Goal: Ask a question

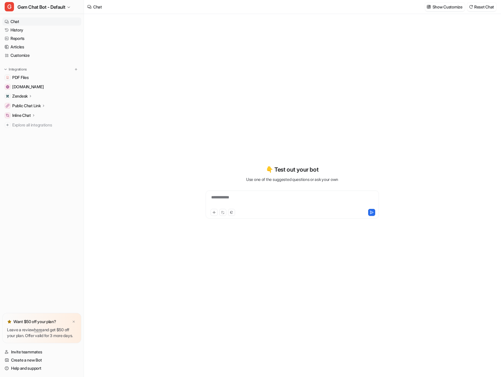
type textarea "**********"
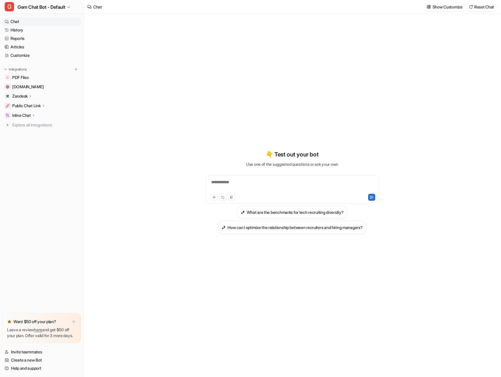
drag, startPoint x: 171, startPoint y: 87, endPoint x: 174, endPoint y: 91, distance: 5.2
click at [174, 90] on div "**********" at bounding box center [292, 195] width 416 height 363
click at [56, 31] on link "History" at bounding box center [41, 30] width 79 height 8
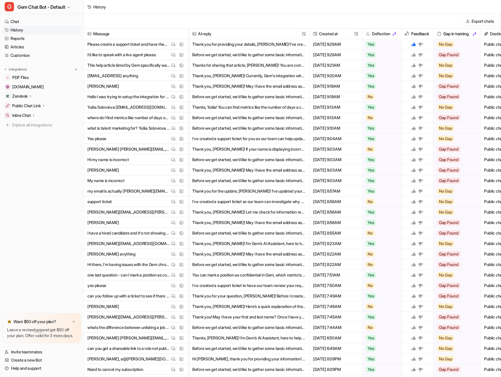
click at [341, 9] on div "History" at bounding box center [292, 7] width 417 height 14
click at [173, 212] on img at bounding box center [173, 212] width 4 height 4
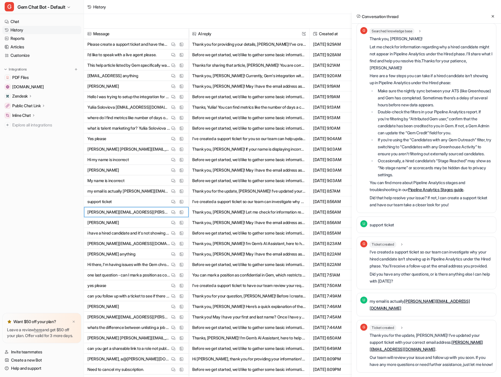
scroll to position [37, 0]
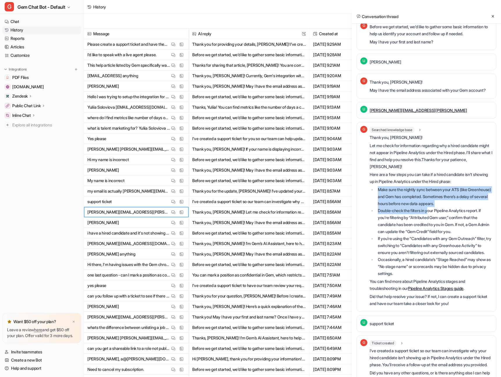
drag, startPoint x: 376, startPoint y: 192, endPoint x: 430, endPoint y: 211, distance: 57.1
click at [430, 211] on ul "Make sure the nightly sync between your ATS (like Greenhouse) and Gem has compl…" at bounding box center [430, 231] width 123 height 91
click at [430, 211] on li "Double-check the filters in your Pipeline Analytics report. If you’re filtering…" at bounding box center [434, 221] width 116 height 28
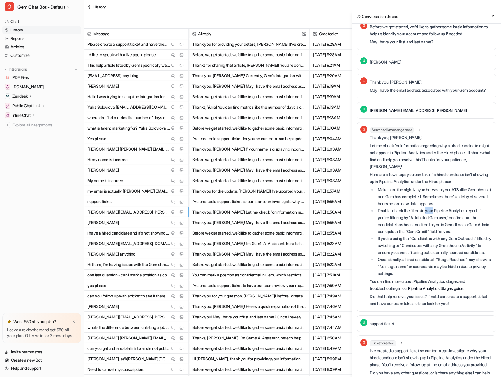
click at [430, 211] on li "Double-check the filters in your Pipeline Analytics report. If you’re filtering…" at bounding box center [434, 221] width 116 height 28
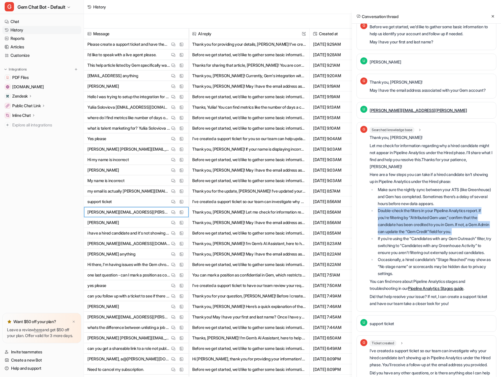
click at [430, 211] on li "Double-check the filters in your Pipeline Analytics report. If you’re filtering…" at bounding box center [434, 221] width 116 height 28
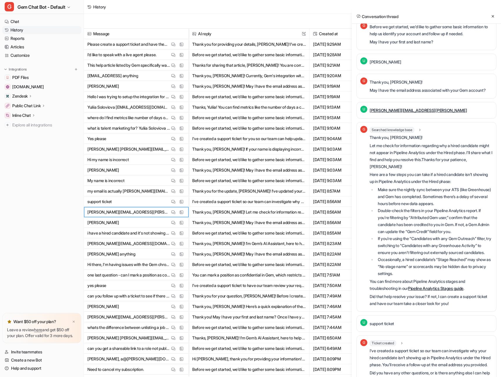
click at [423, 255] on li "If you’re using the “Candidates with any Gem Outreach” filter, try switching to…" at bounding box center [434, 245] width 116 height 21
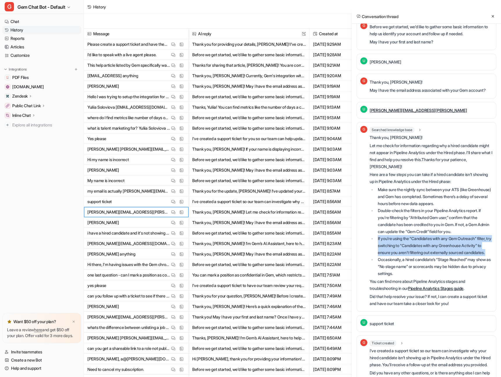
click at [423, 255] on li "If you’re using the “Candidates with any Gem Outreach” filter, try switching to…" at bounding box center [434, 245] width 116 height 21
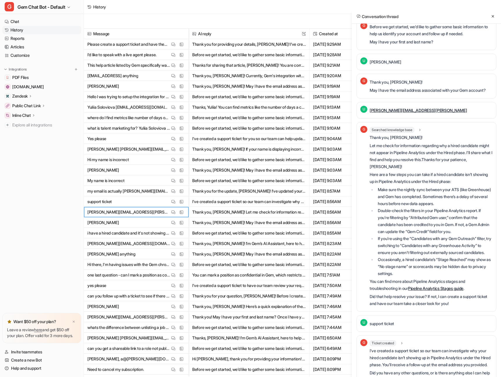
click at [418, 277] on li "Occasionally, a hired candidate’s “Stage Reached” may show as “No stage name” o…" at bounding box center [434, 266] width 116 height 21
click at [433, 249] on li "If you’re using the “Candidates with any Gem Outreach” filter, try switching to…" at bounding box center [434, 245] width 116 height 21
click at [432, 250] on li "If you’re using the “Candidates with any Gem Outreach” filter, try switching to…" at bounding box center [434, 245] width 116 height 21
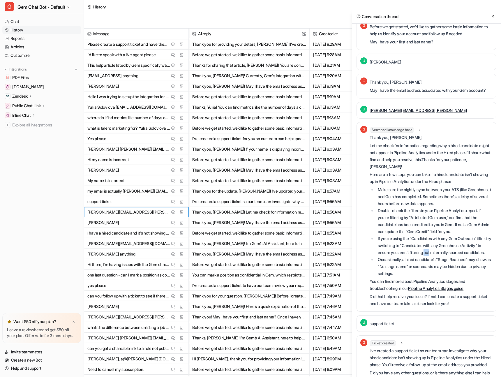
click at [432, 250] on li "If you’re using the “Candidates with any Gem Outreach” filter, try switching to…" at bounding box center [434, 245] width 116 height 21
click at [438, 209] on li "Double-check the filters in your Pipeline Analytics report. If you’re filtering…" at bounding box center [434, 221] width 116 height 28
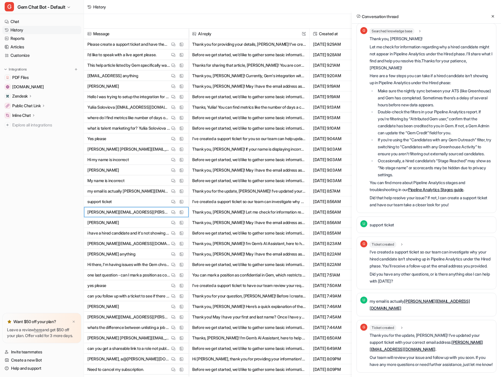
click at [406, 143] on li "If you’re using the “Candidates with any Gem Outreach” filter, try switching to…" at bounding box center [434, 146] width 116 height 21
click at [432, 261] on p "I've created a support ticket so our team can investigate why your hired candid…" at bounding box center [430, 258] width 123 height 21
click at [425, 87] on li "Make sure the nightly sync between your ATS (like Greenhouse) and Gem has compl…" at bounding box center [434, 97] width 116 height 21
click at [429, 72] on p "Here are a few steps you can take if a hired candidate isn’t showing up in Pipe…" at bounding box center [430, 79] width 123 height 14
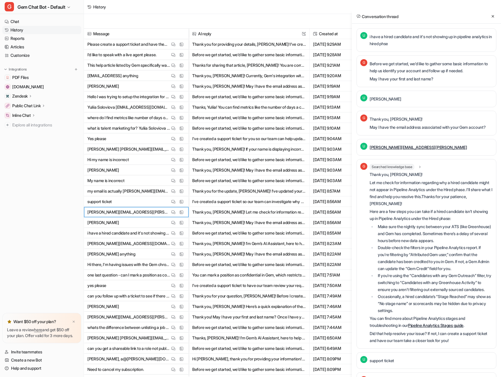
scroll to position [139, 0]
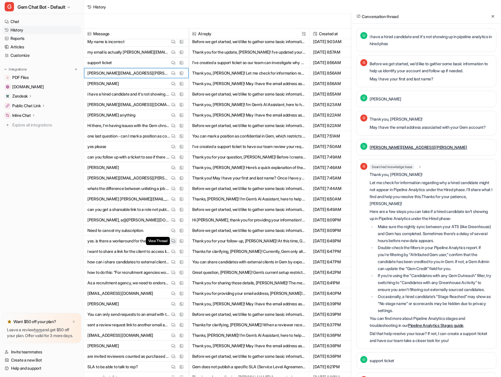
click at [171, 240] on img at bounding box center [173, 241] width 4 height 4
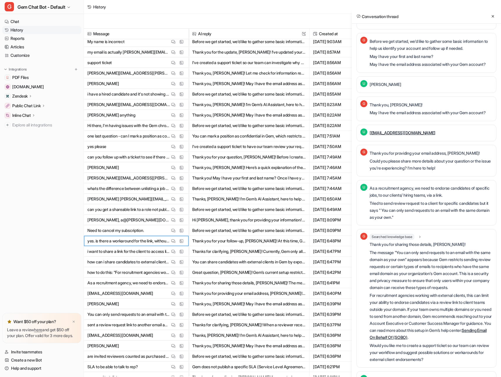
scroll to position [114, 0]
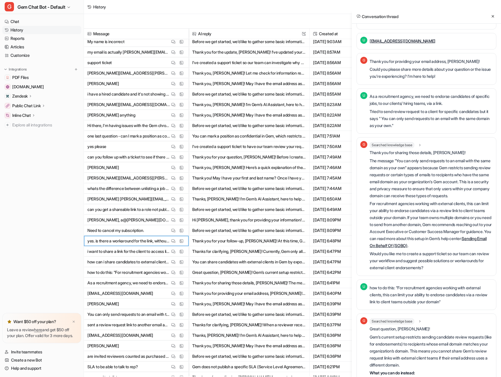
click at [406, 95] on p "As a recruitment agency, we need to endorse candidates of specific jobs, to our…" at bounding box center [430, 100] width 123 height 14
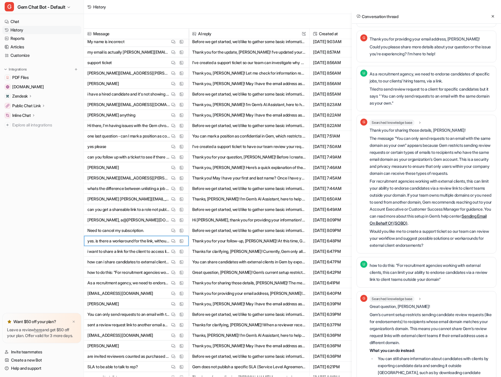
scroll to position [140, 0]
